Goal: Navigation & Orientation: Find specific page/section

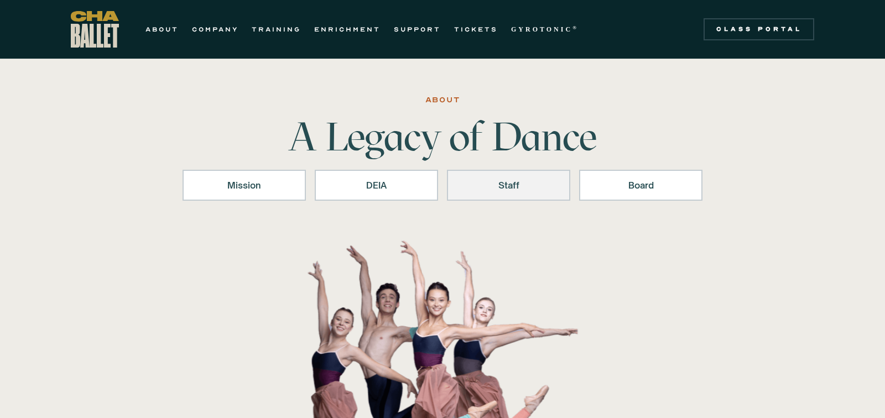
click at [495, 183] on div "Staff" at bounding box center [508, 185] width 95 height 13
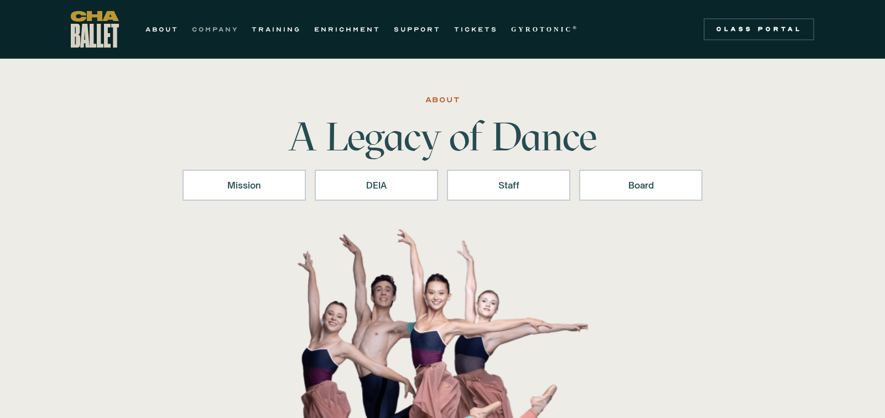
click at [222, 26] on link "COMPANY" at bounding box center [215, 29] width 46 height 13
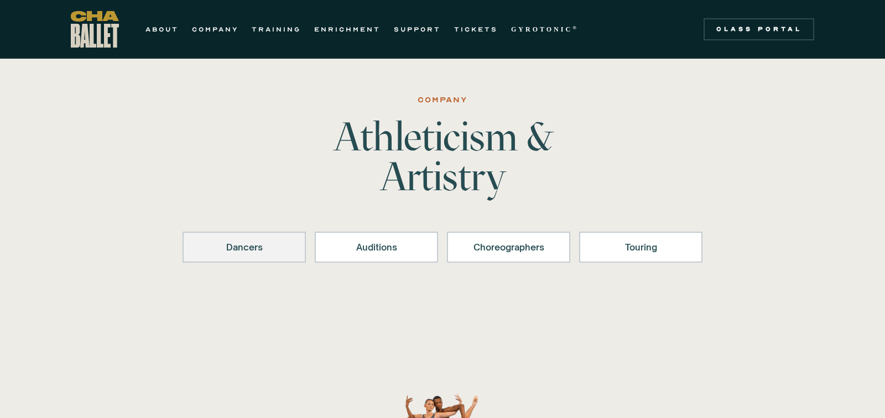
click at [252, 242] on div "Dancers" at bounding box center [244, 247] width 95 height 13
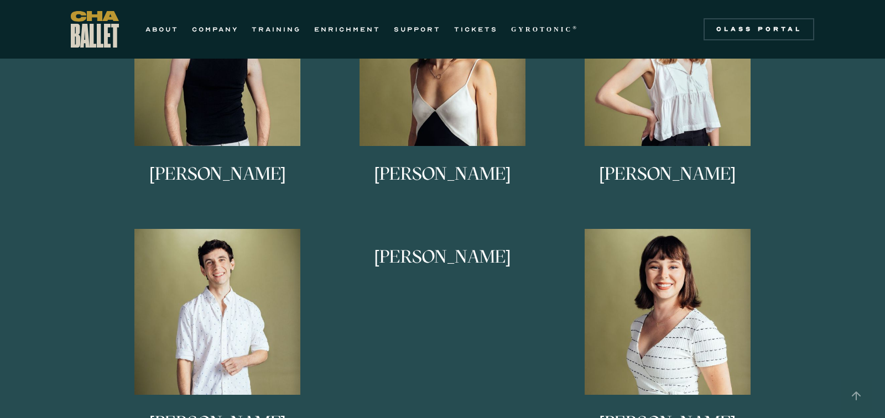
scroll to position [710, 0]
